Goal: Information Seeking & Learning: Learn about a topic

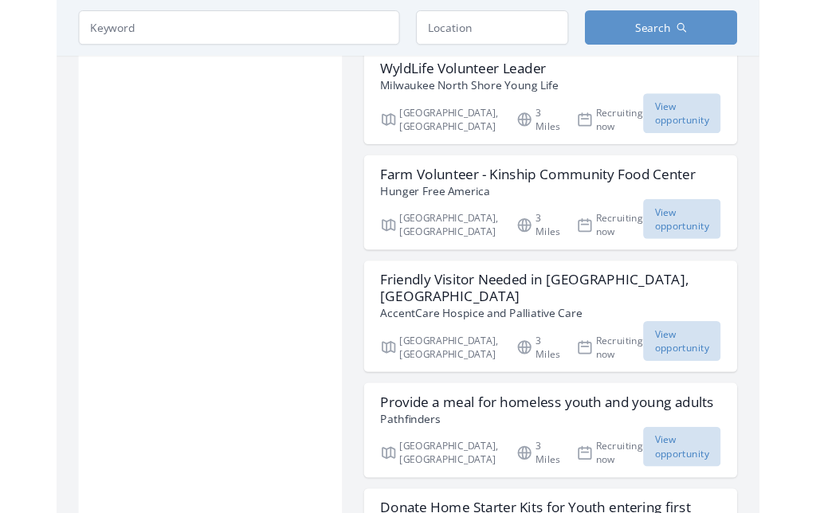
scroll to position [2240, 0]
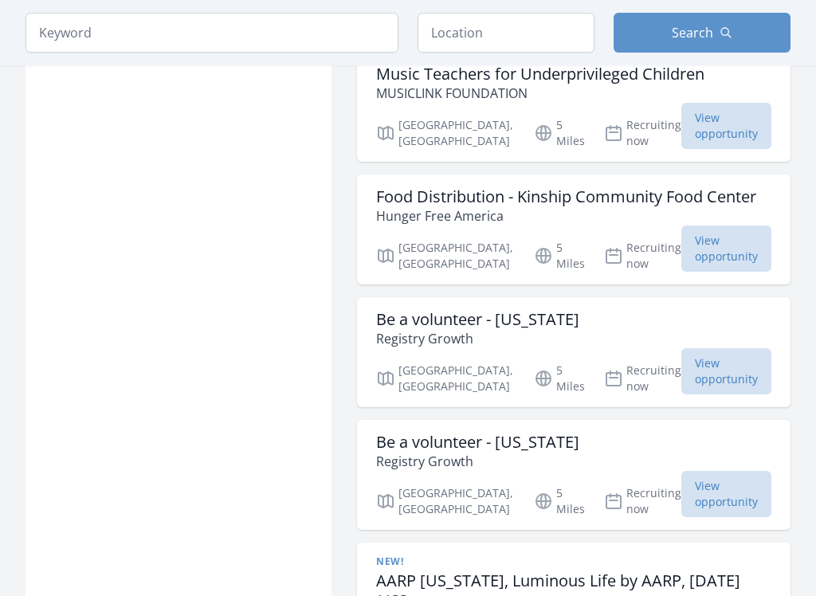
scroll to position [4343, 0]
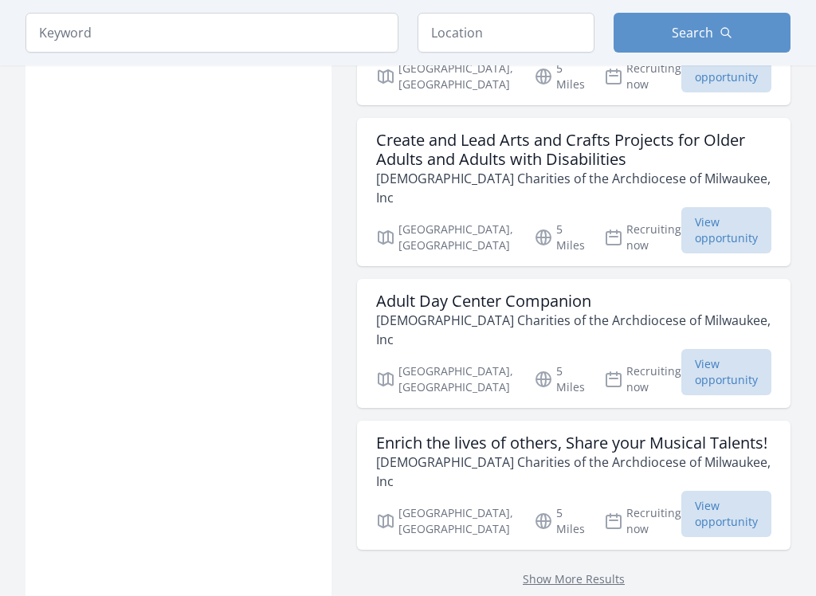
scroll to position [5102, 0]
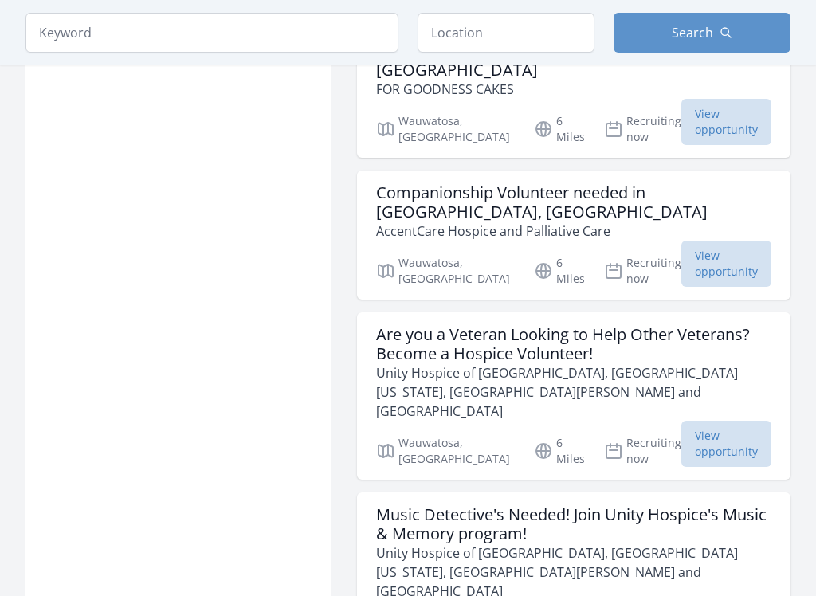
scroll to position [9943, 0]
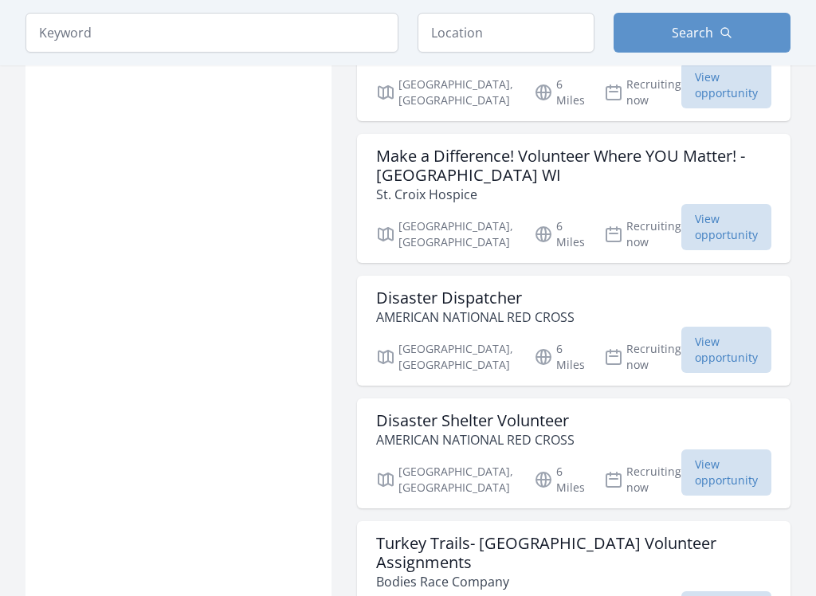
scroll to position [12055, 0]
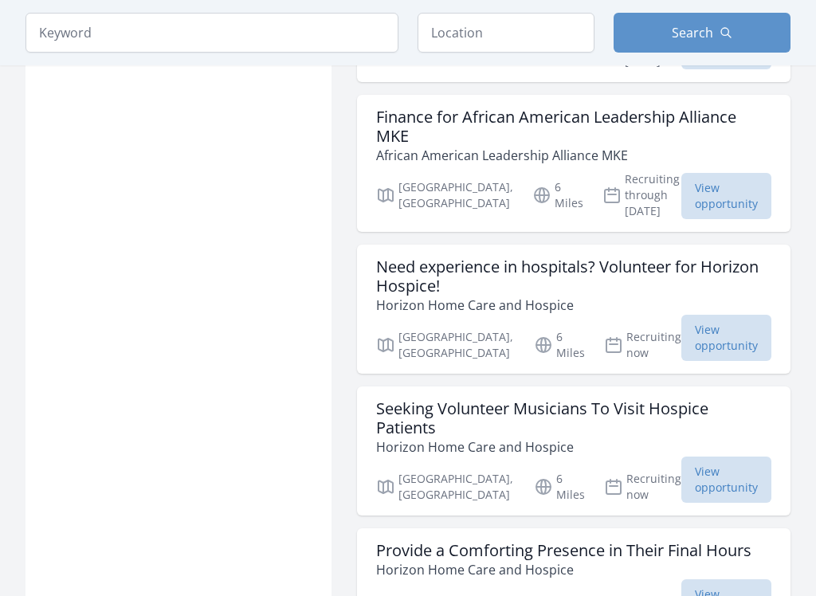
scroll to position [15293, 0]
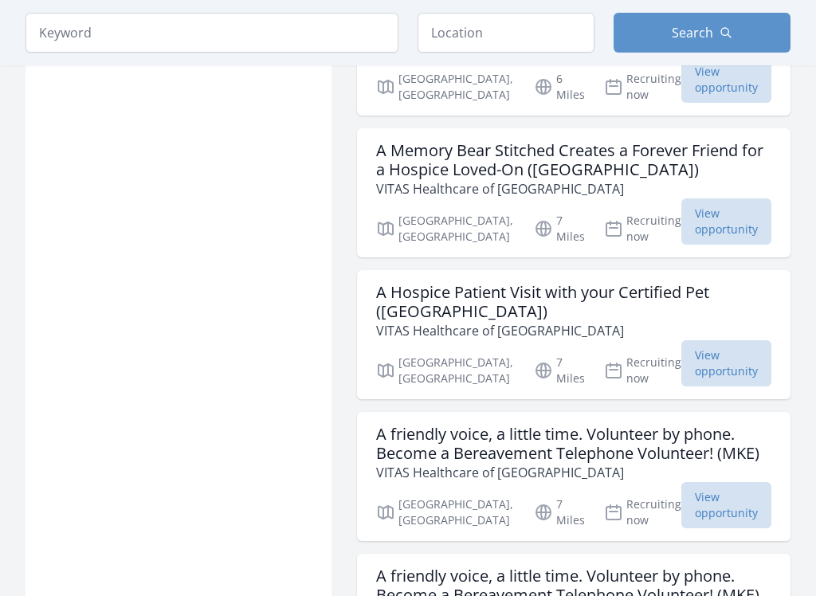
scroll to position [17974, 0]
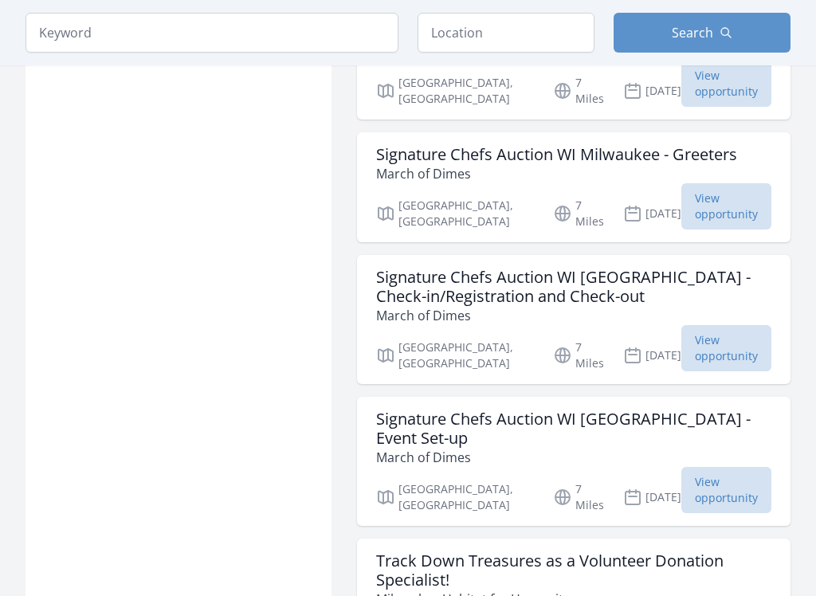
scroll to position [19678, 0]
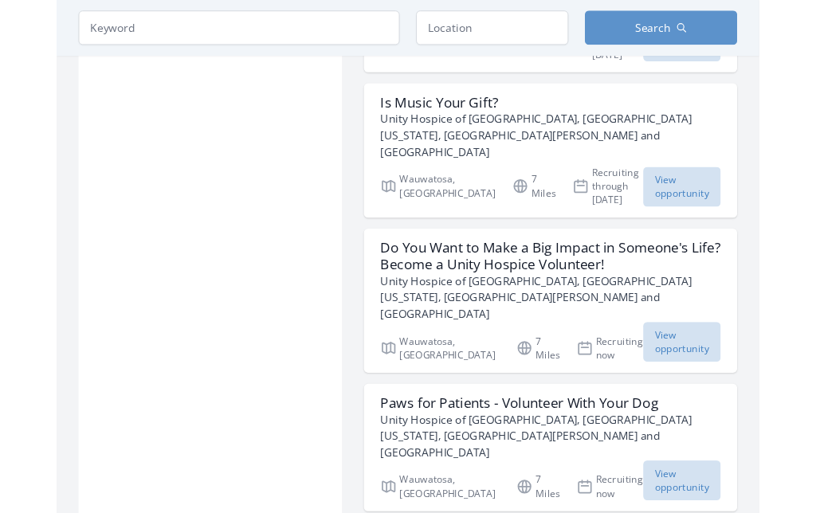
scroll to position [23327, 0]
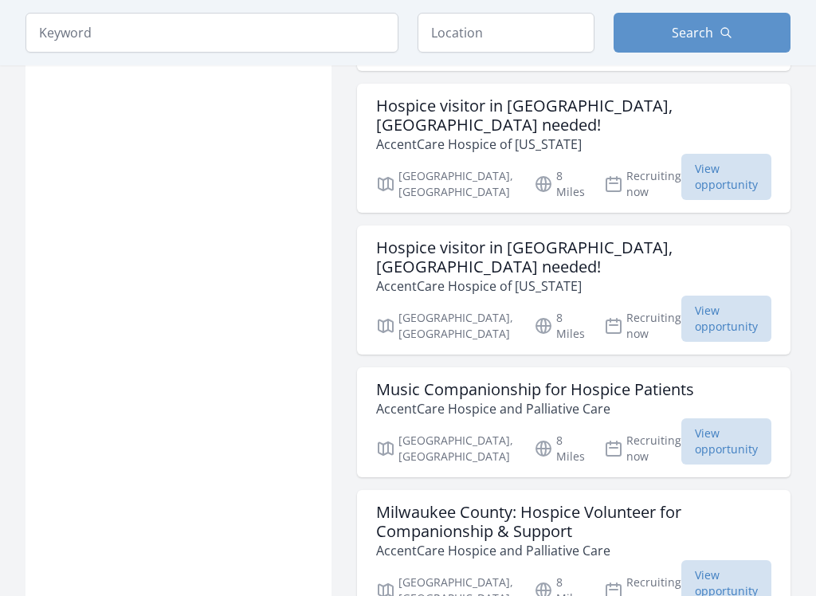
scroll to position [25718, 0]
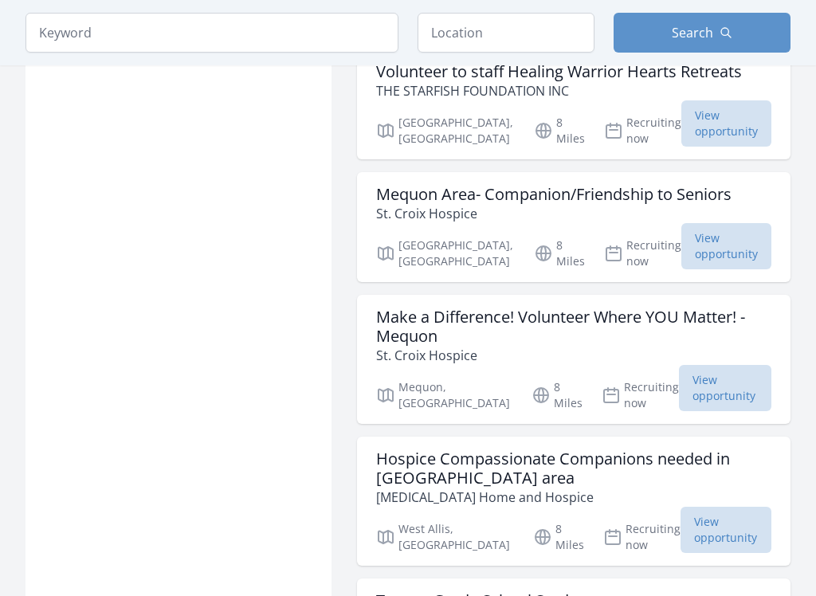
scroll to position [28417, 0]
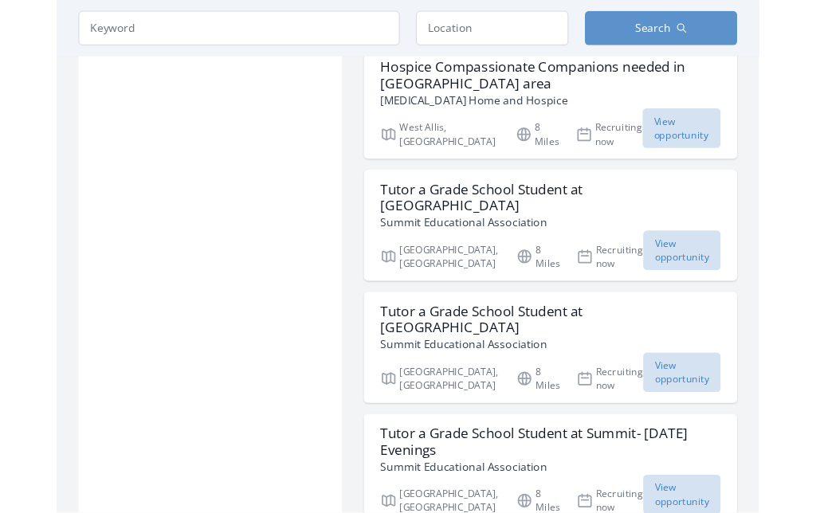
scroll to position [28798, 0]
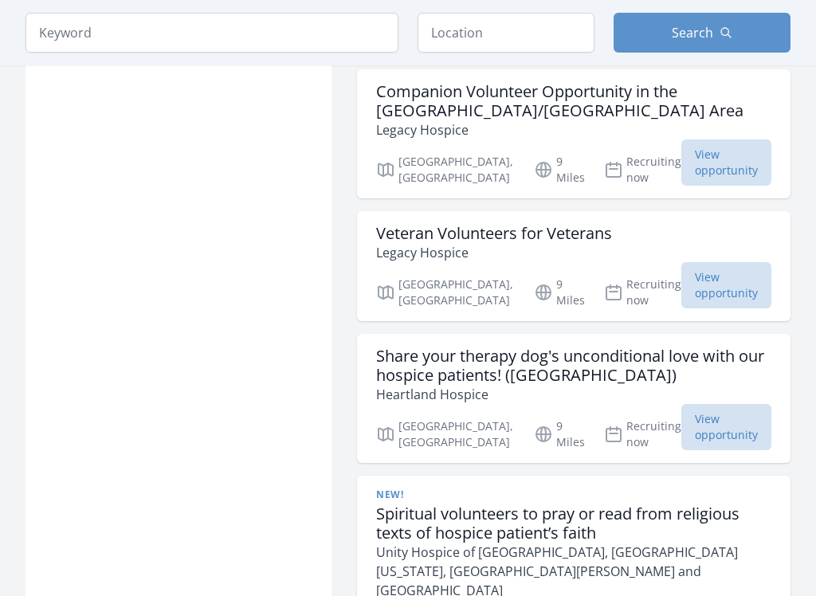
scroll to position [33330, 0]
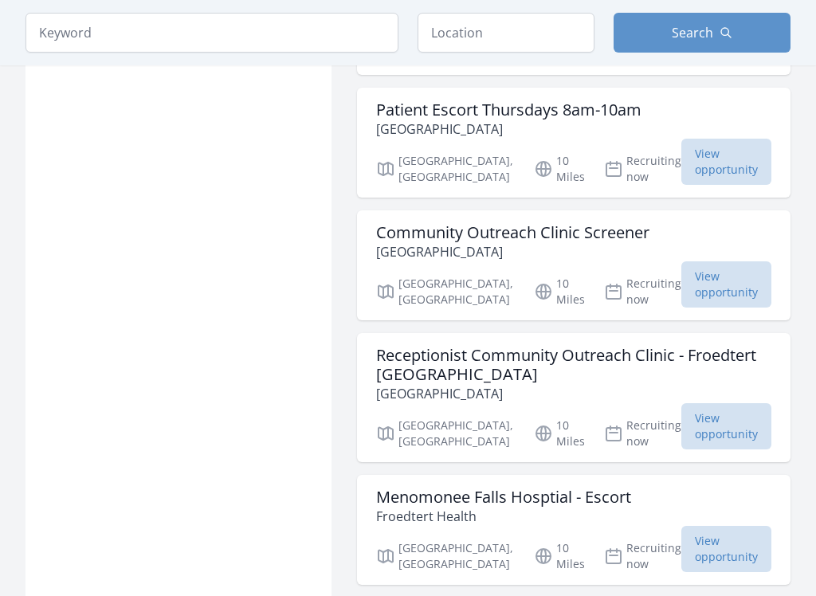
scroll to position [38897, 0]
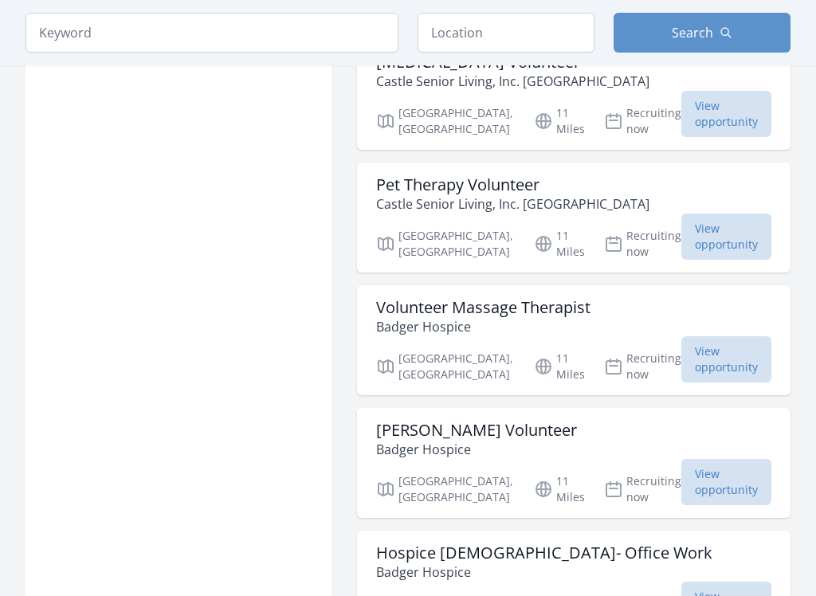
scroll to position [41164, 0]
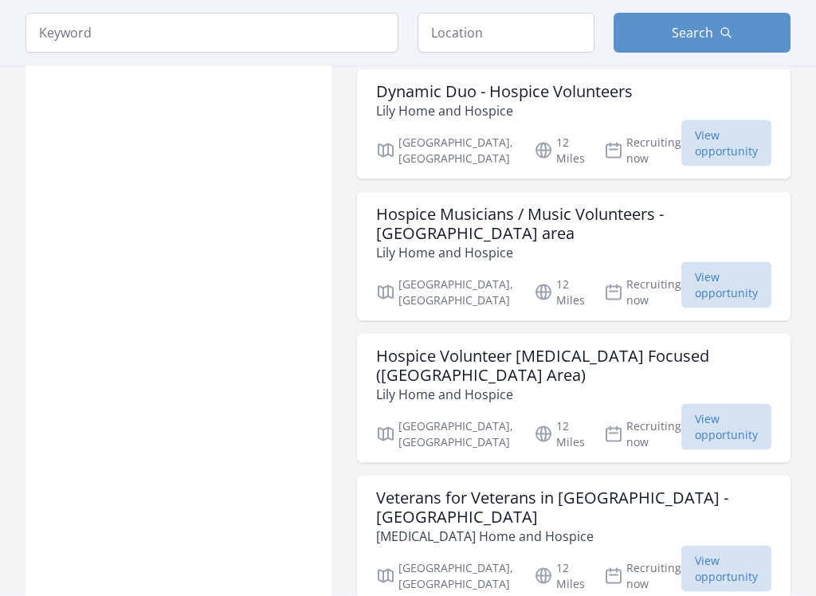
scroll to position [43126, 0]
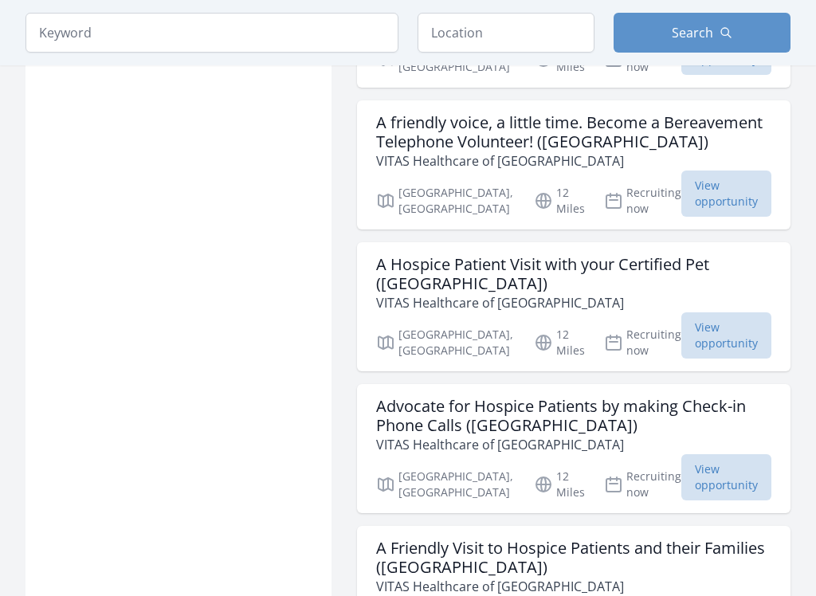
scroll to position [46147, 0]
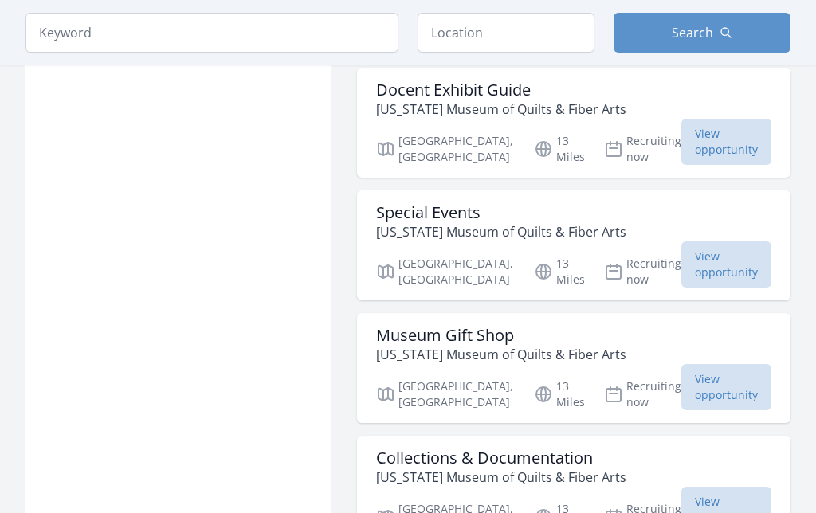
scroll to position [47422, 0]
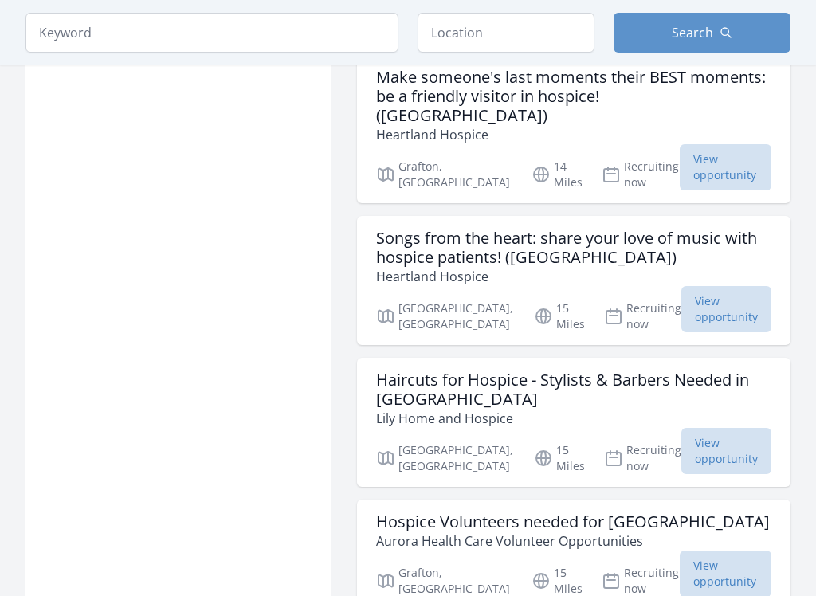
scroll to position [52145, 0]
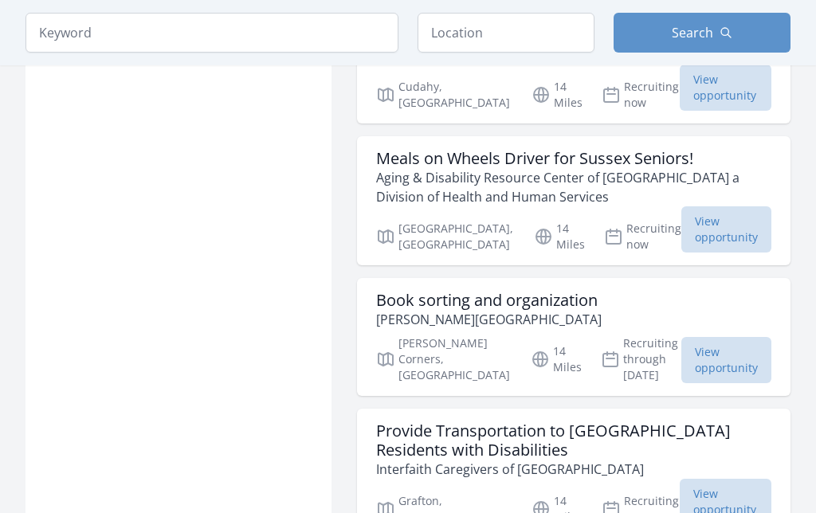
scroll to position [51320, 0]
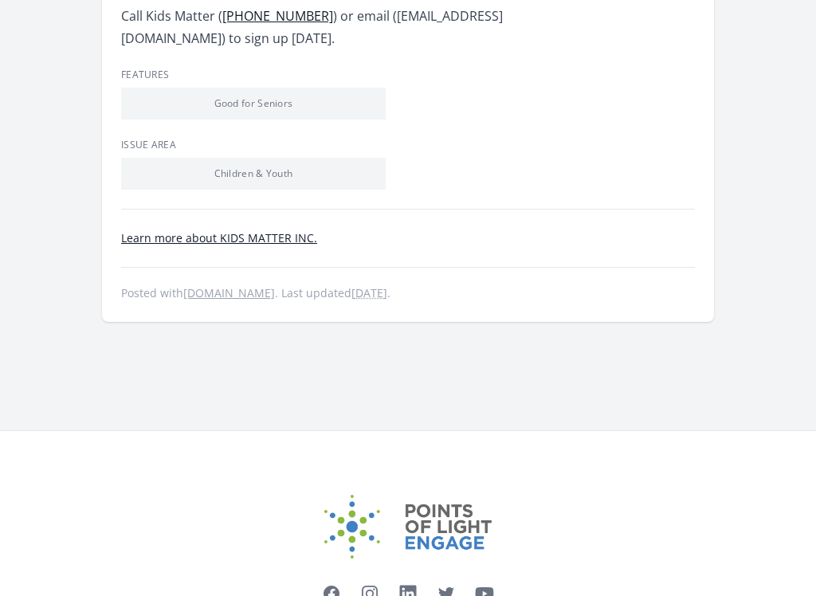
scroll to position [698, 0]
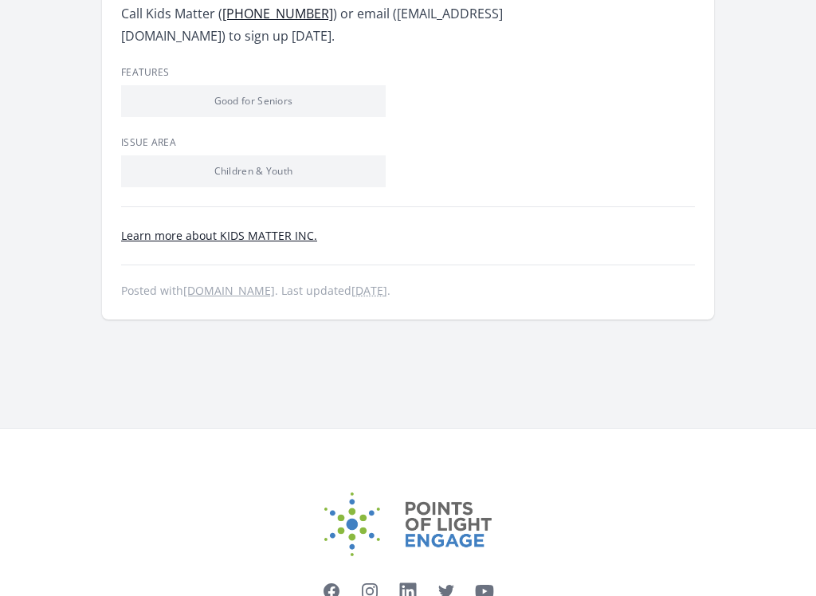
click at [175, 228] on link "Learn more about KIDS MATTER INC." at bounding box center [219, 235] width 196 height 15
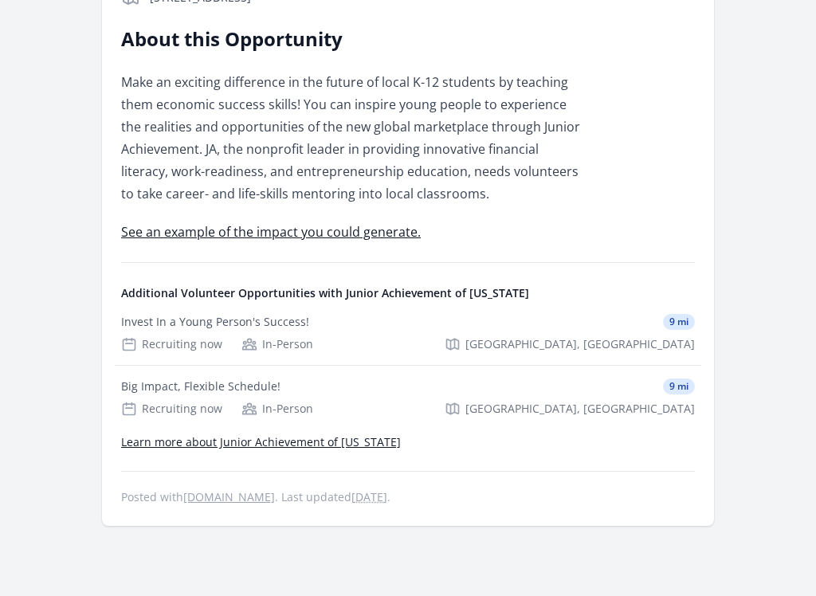
scroll to position [504, 0]
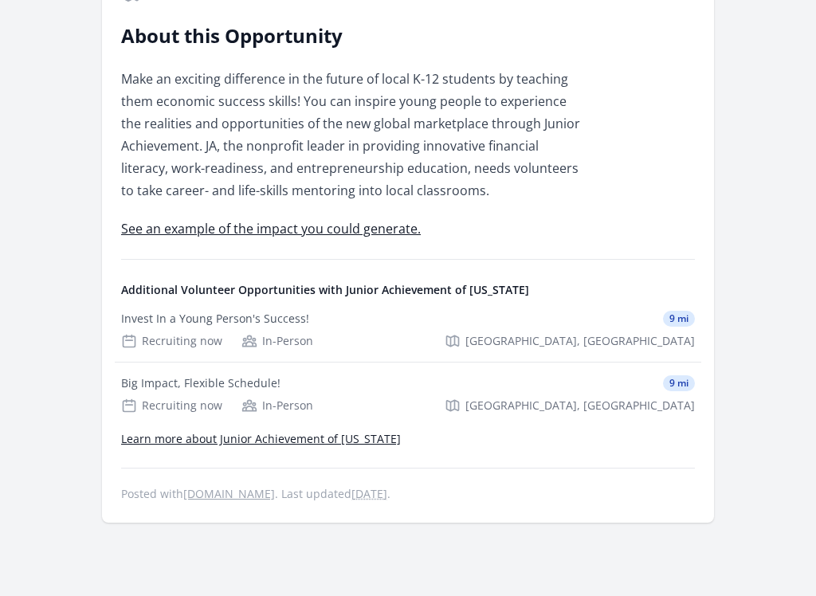
click at [353, 438] on link "Learn more about Junior Achievement of Wisconsin" at bounding box center [261, 439] width 280 height 15
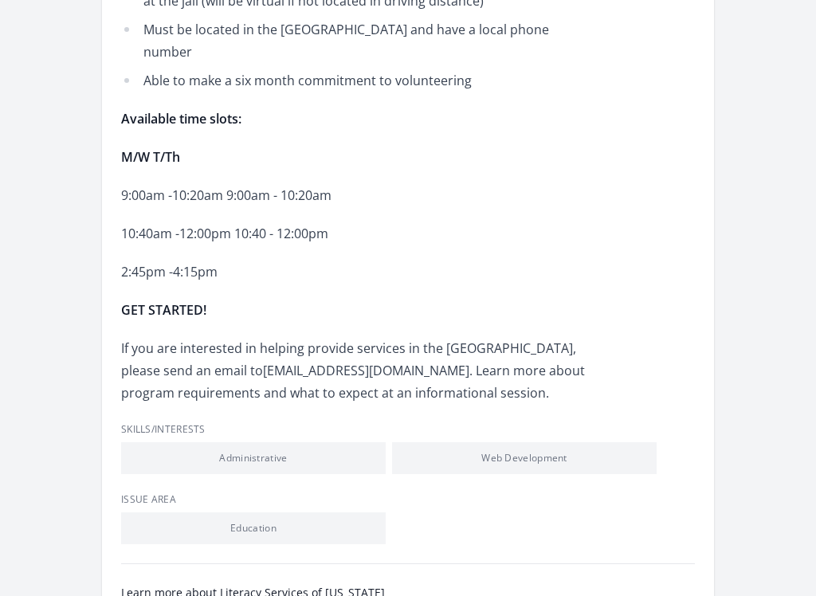
scroll to position [1131, 0]
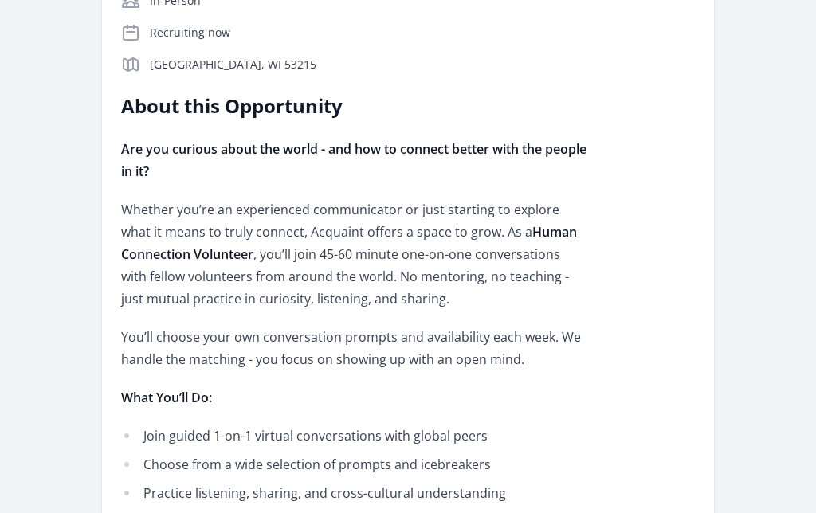
scroll to position [434, 0]
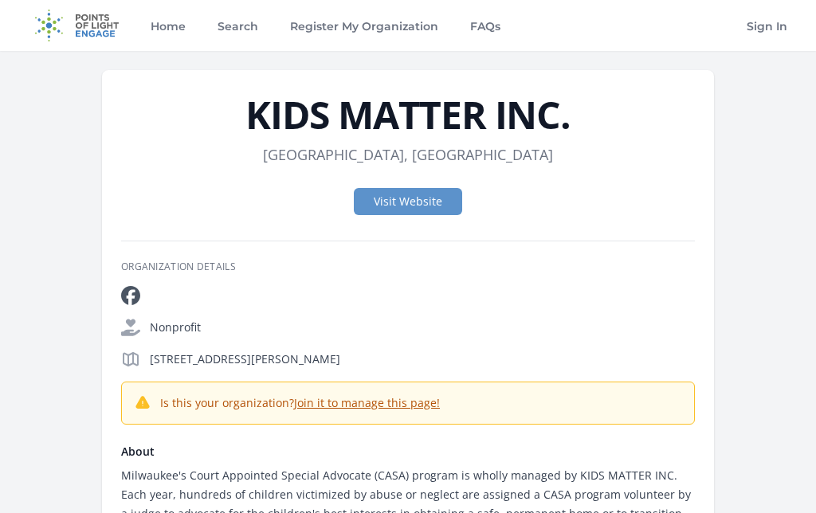
click at [411, 206] on link "Visit Website" at bounding box center [408, 201] width 108 height 27
